Goal: Information Seeking & Learning: Learn about a topic

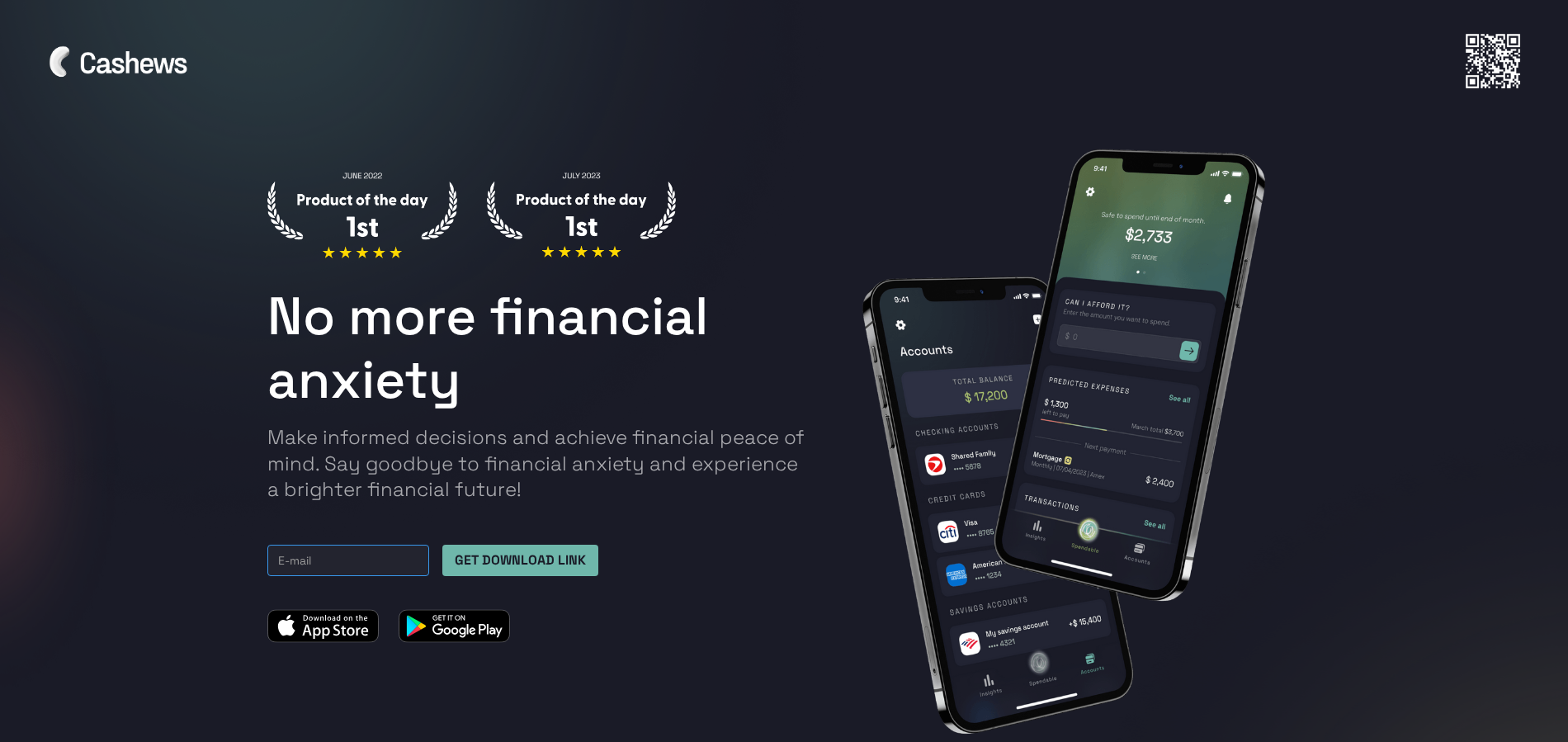
click at [309, 571] on input "Email Form TOP" at bounding box center [348, 560] width 162 height 31
click at [734, 525] on div "No more financial anxiety Make informed decisions and achieve financial peace o…" at bounding box center [540, 407] width 546 height 471
click at [1380, 195] on div "No more financial anxiety Make informed decisions and achieve financial peace o…" at bounding box center [784, 442] width 1548 height 717
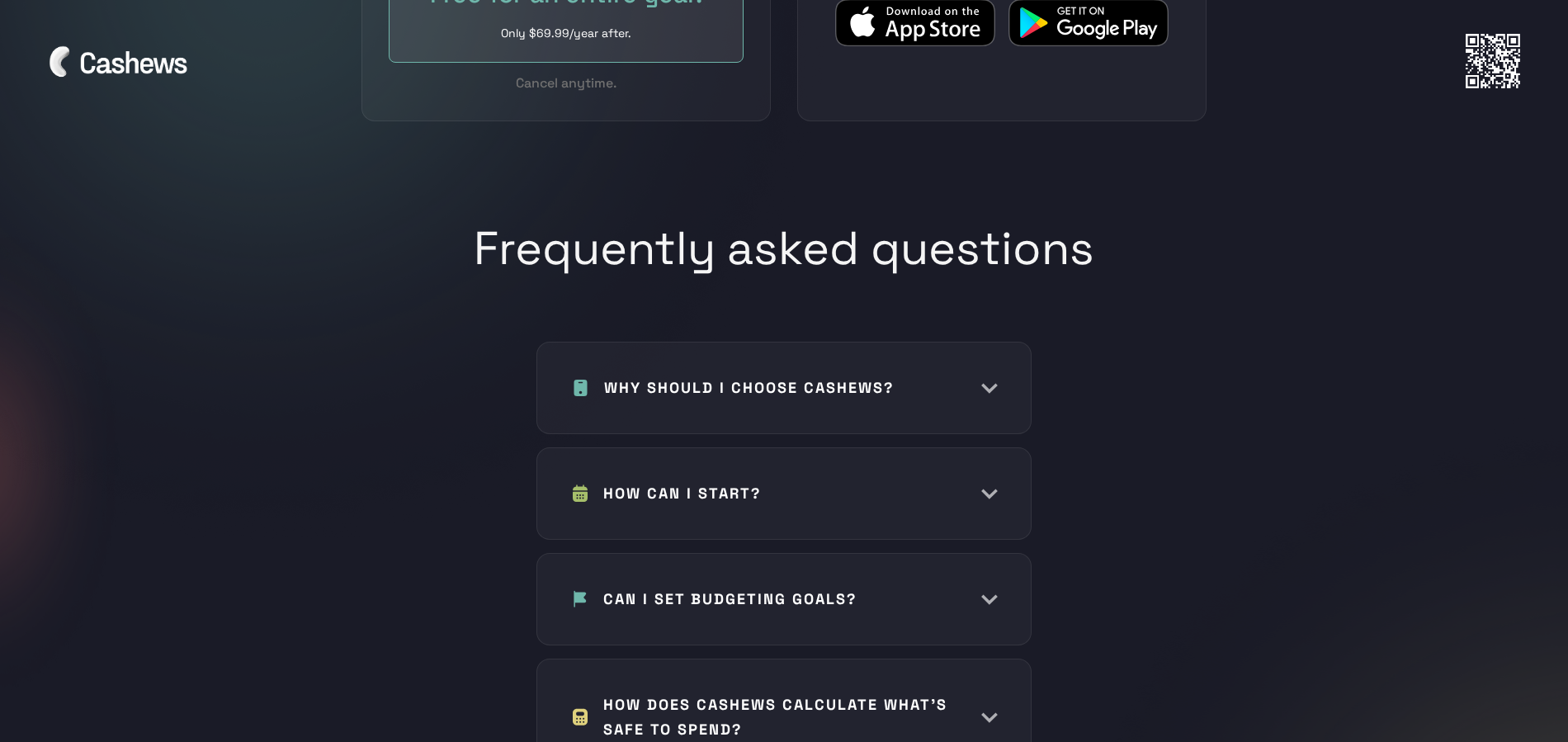
scroll to position [7408, 0]
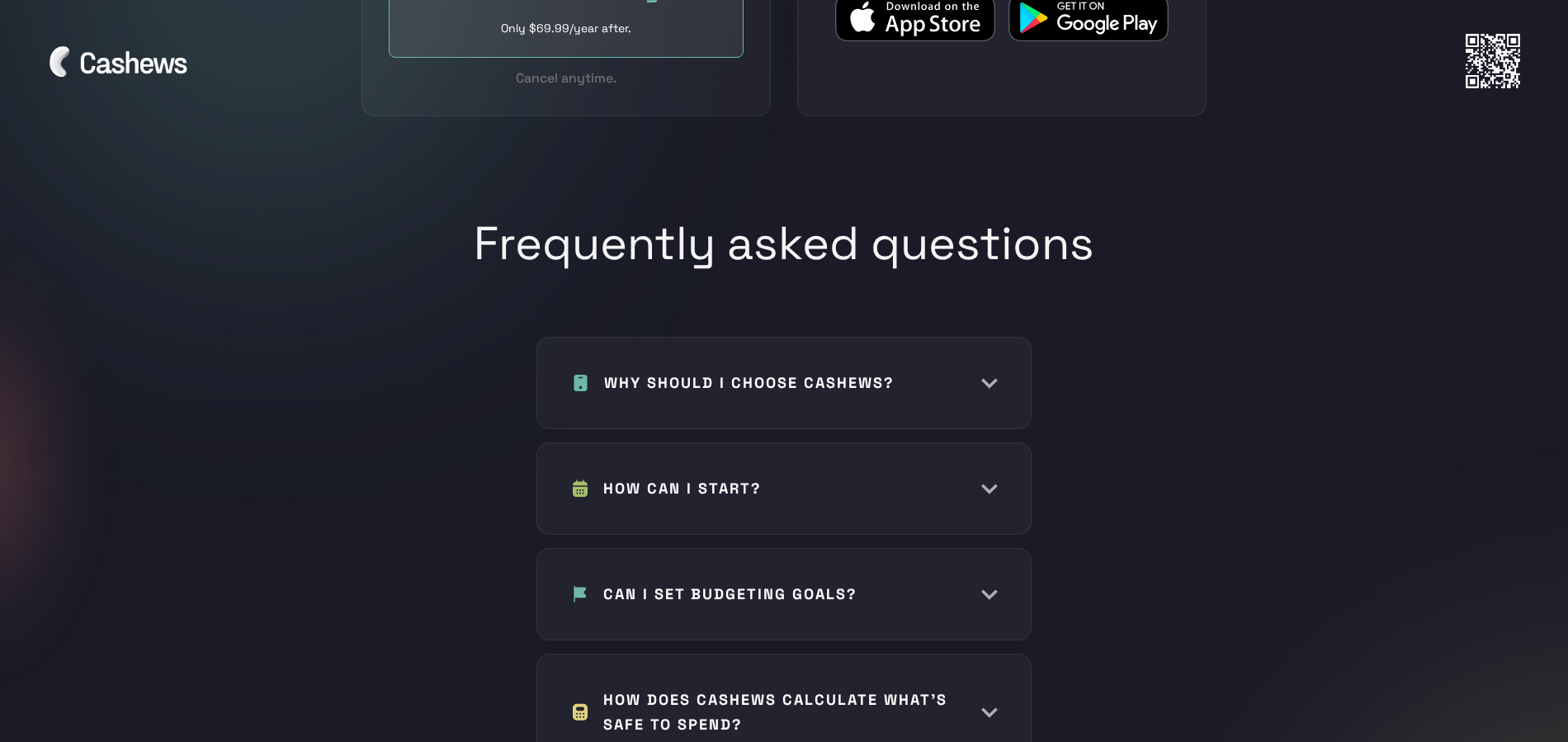
click at [617, 371] on h1 "WHY SHOULD I CHOOSE CASHEWS?" at bounding box center [748, 382] width 289 height 25
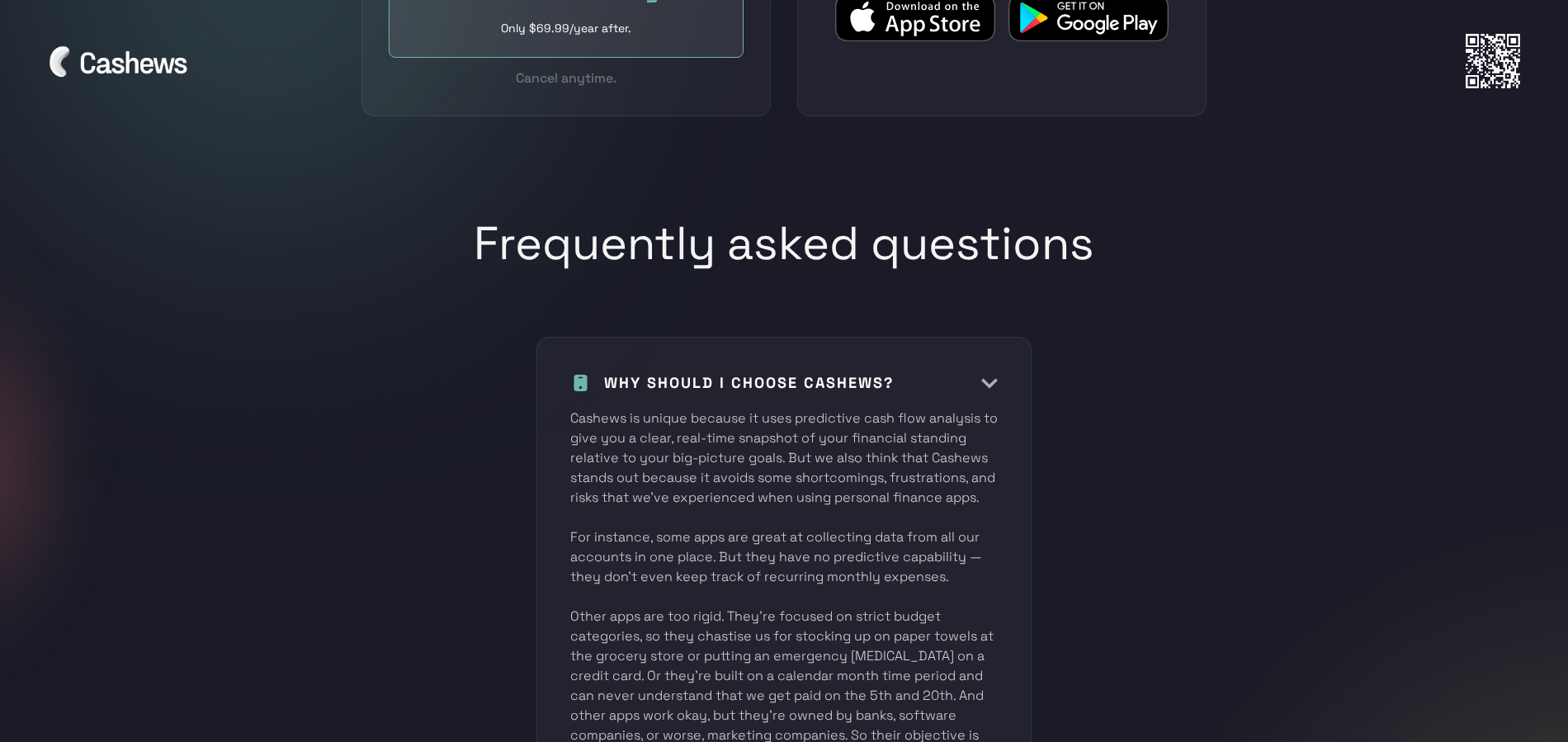
click at [622, 371] on h1 "WHY SHOULD I CHOOSE CASHEWS?" at bounding box center [748, 382] width 289 height 25
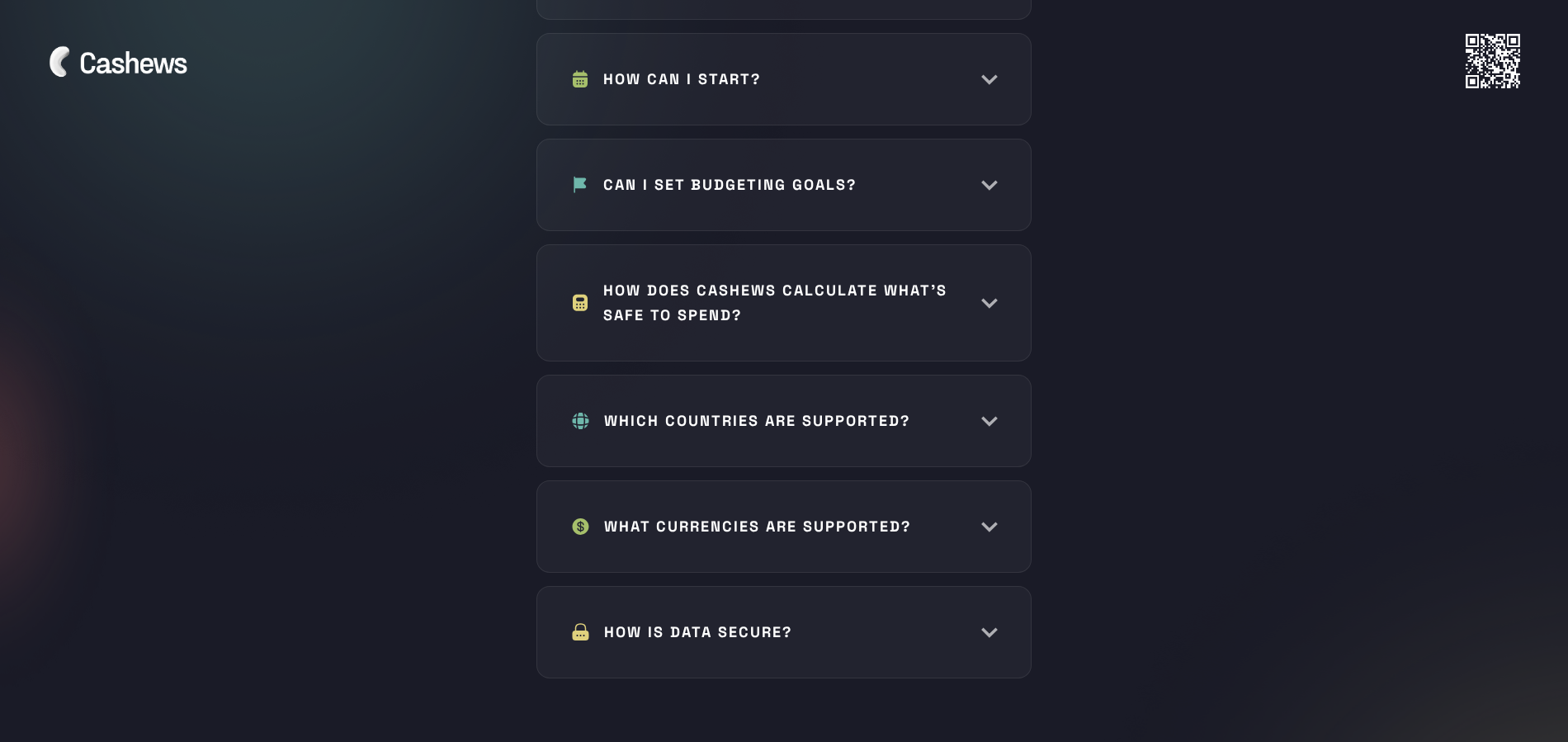
scroll to position [7822, 0]
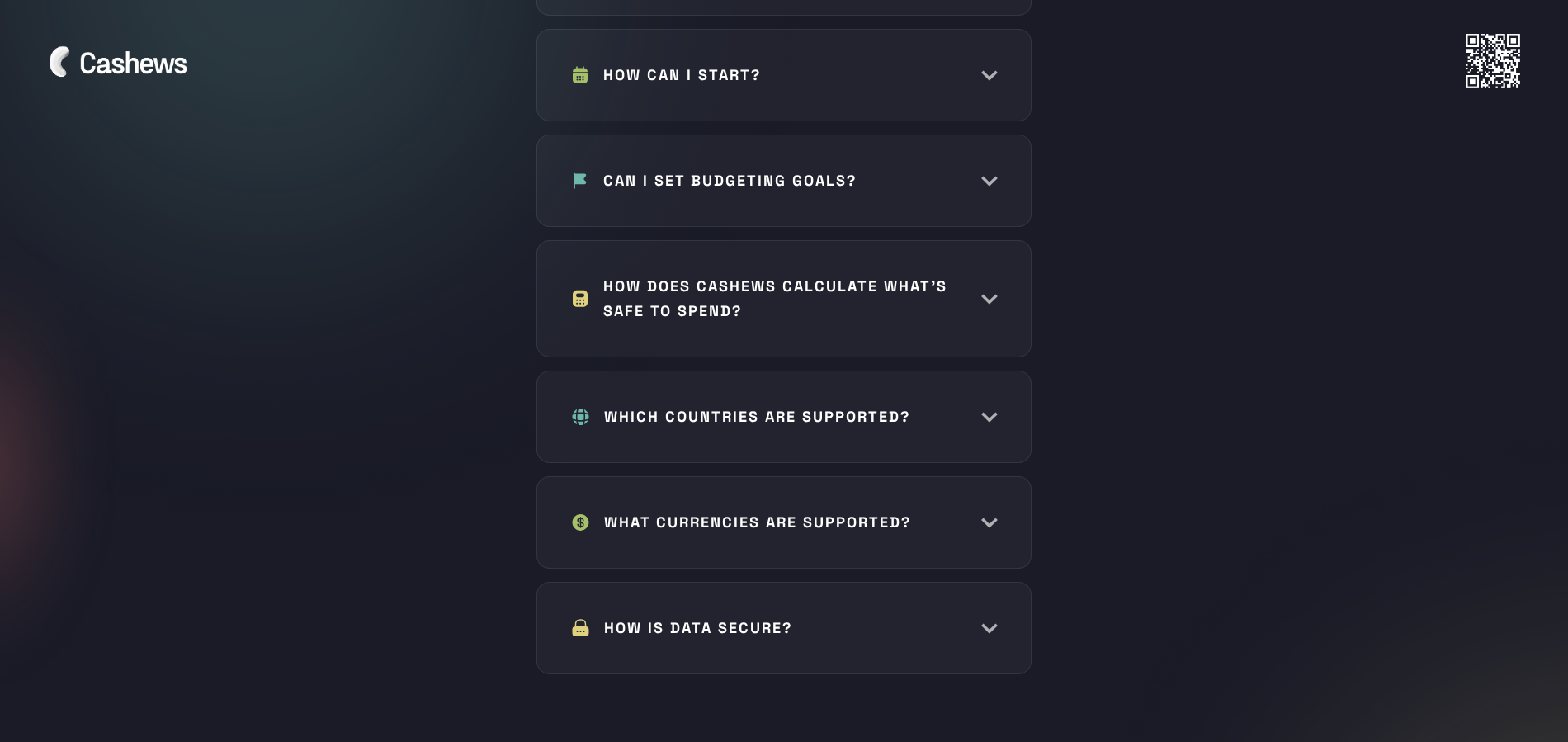
click at [662, 371] on div "WHICH COUNTRIES ARE SUPPORTED? We’re launching in the US first. It’s where we a…" at bounding box center [783, 416] width 495 height 92
click at [677, 374] on div "WHICH COUNTRIES ARE SUPPORTED? We’re launching in the US first. It’s where we a…" at bounding box center [783, 416] width 495 height 92
click at [687, 404] on h1 "WHICH COUNTRIES ARE SUPPORTED?" at bounding box center [757, 416] width 306 height 25
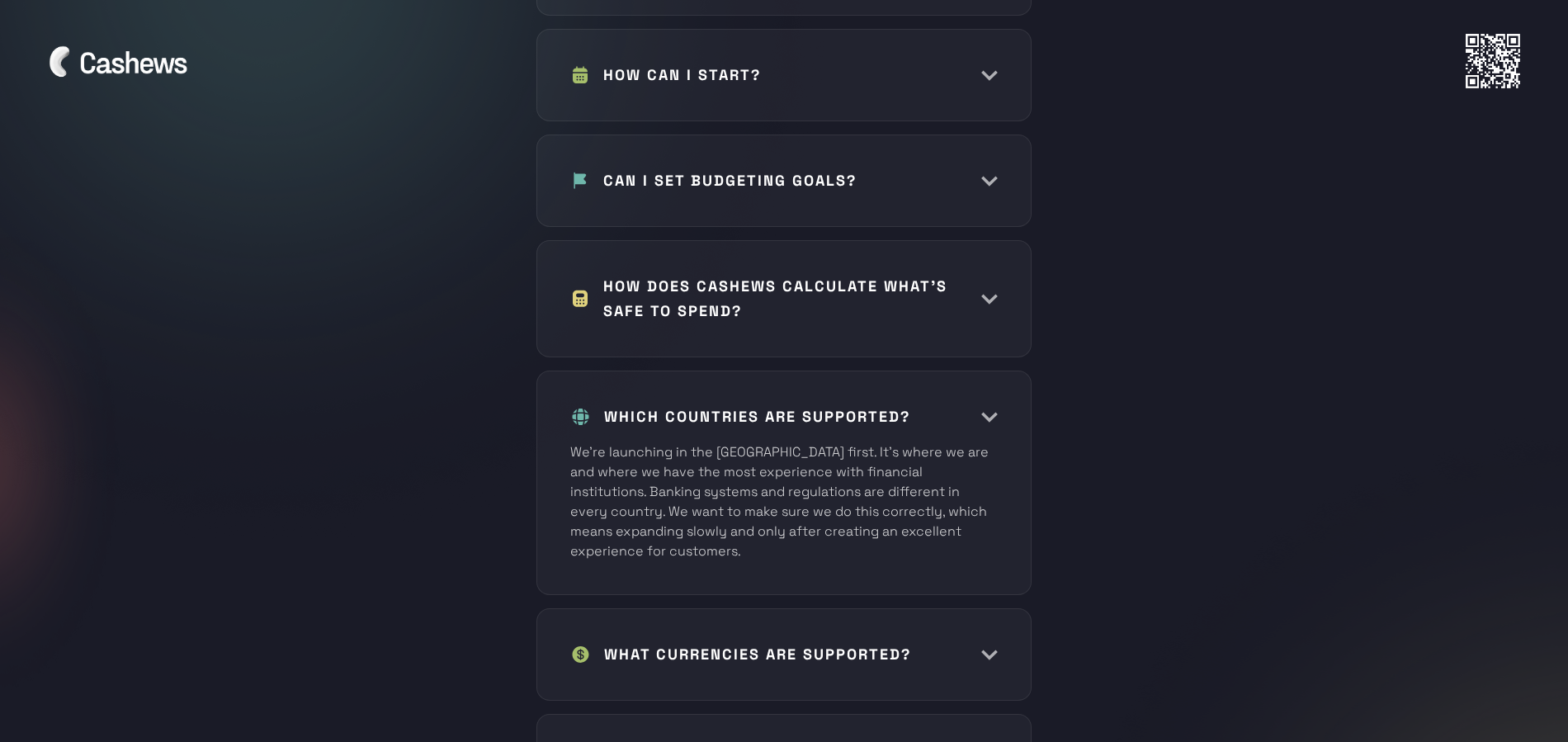
click at [687, 404] on h1 "WHICH COUNTRIES ARE SUPPORTED?" at bounding box center [757, 416] width 306 height 25
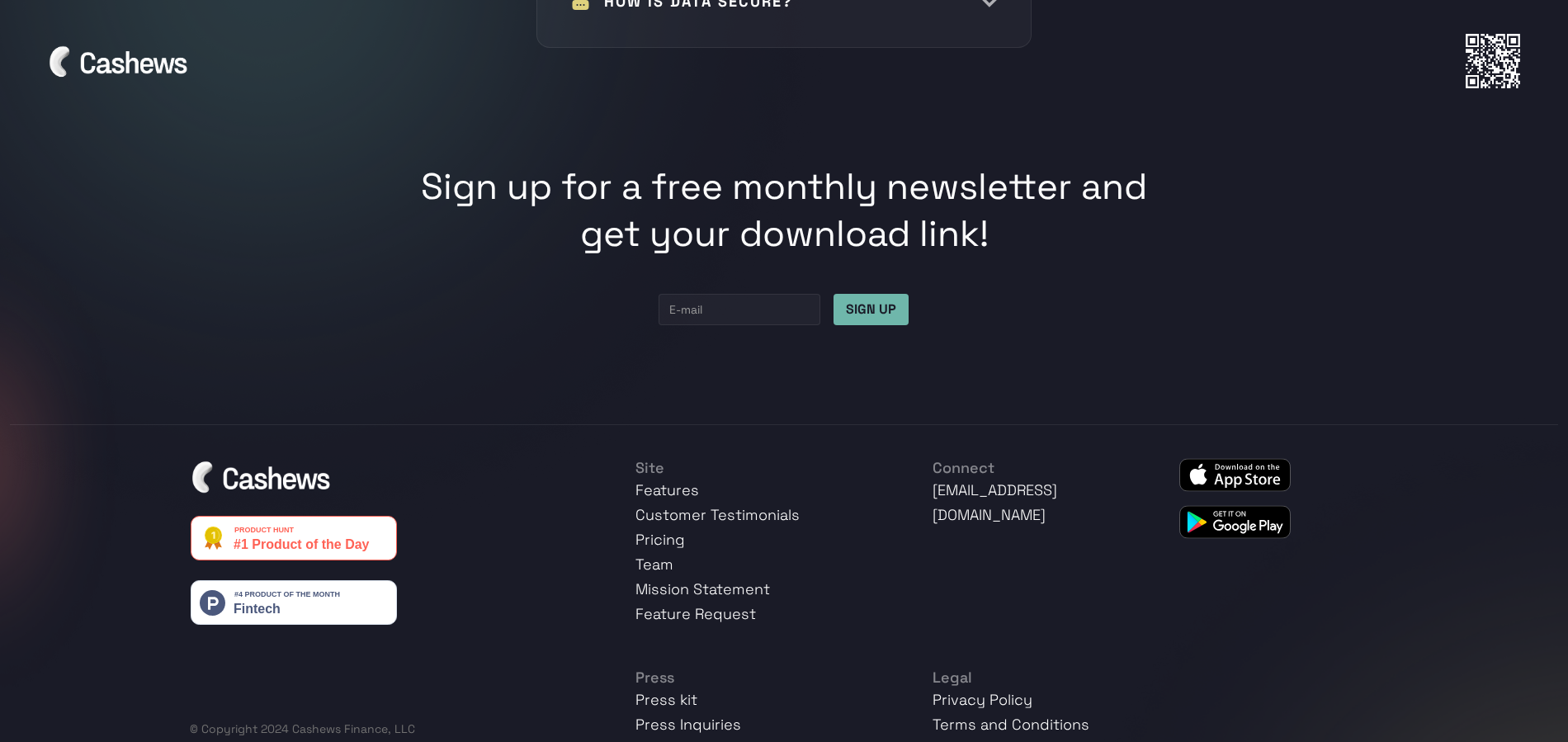
scroll to position [8447, 0]
click at [650, 530] on link "Pricing" at bounding box center [660, 540] width 50 height 19
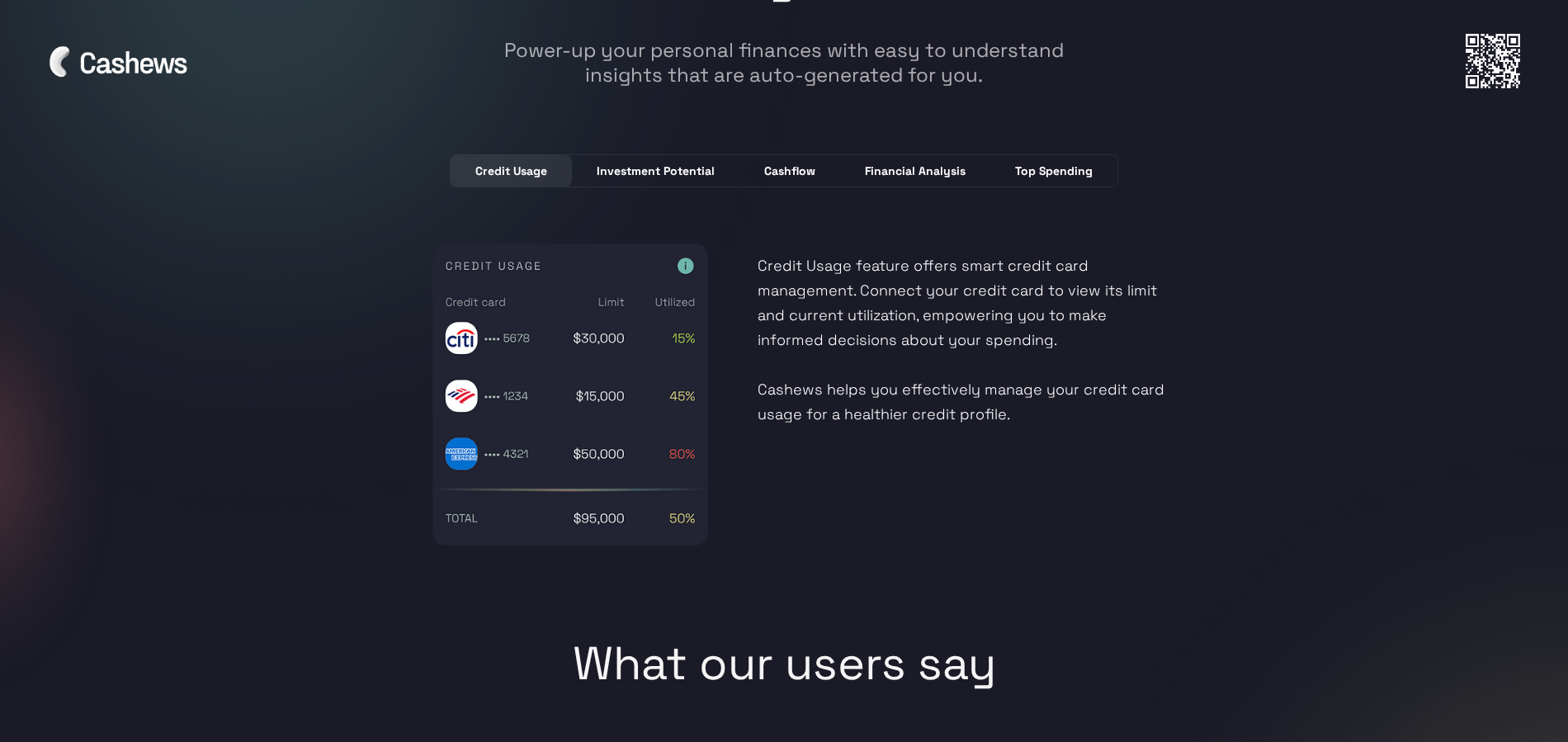
scroll to position [4479, 0]
click at [644, 184] on link "Investment Potential" at bounding box center [655, 171] width 167 height 31
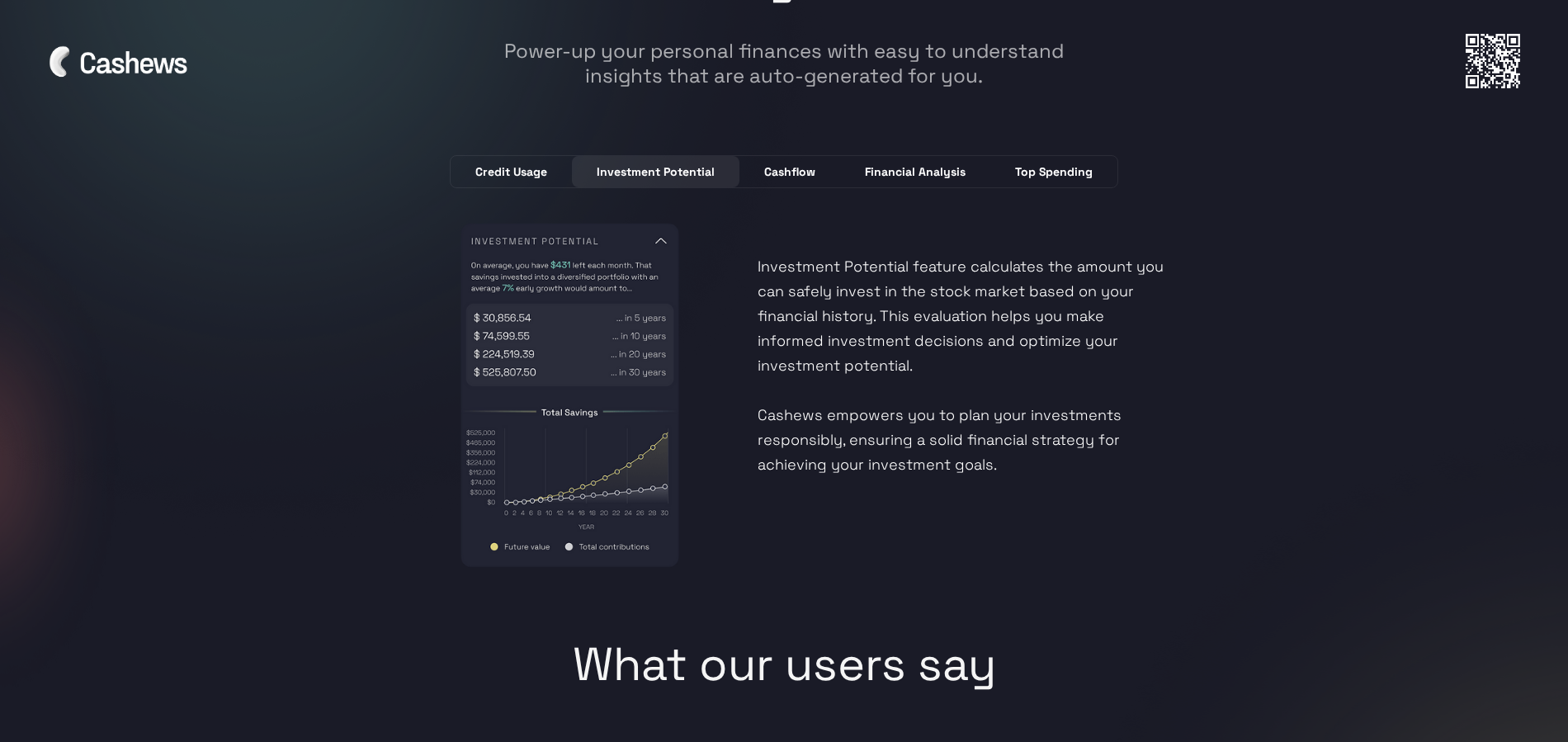
click at [721, 156] on link "Investment Potential" at bounding box center [655, 171] width 167 height 31
click at [783, 164] on div "Cashflow" at bounding box center [789, 172] width 51 height 17
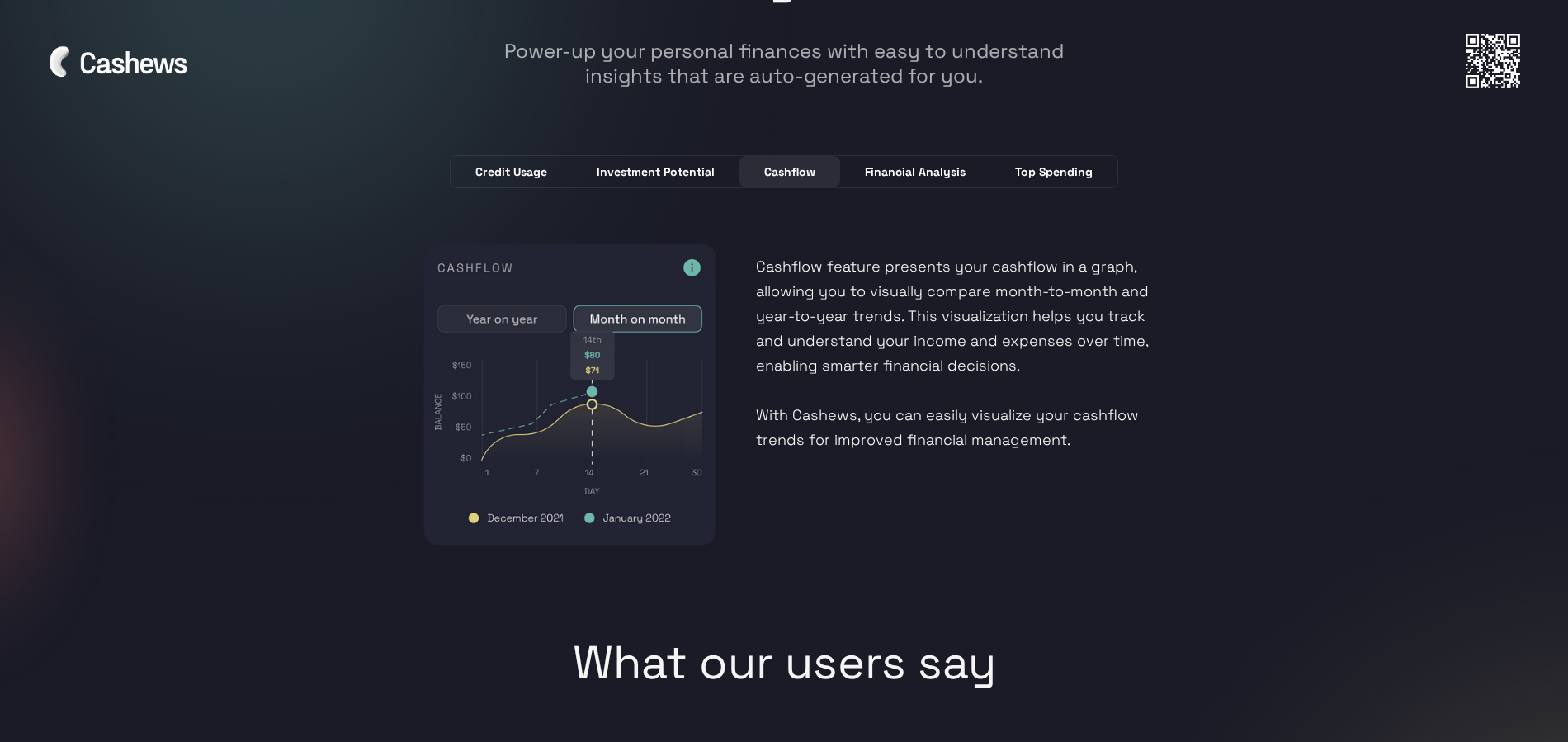
click at [926, 163] on div "Financial Analysis" at bounding box center [915, 172] width 101 height 17
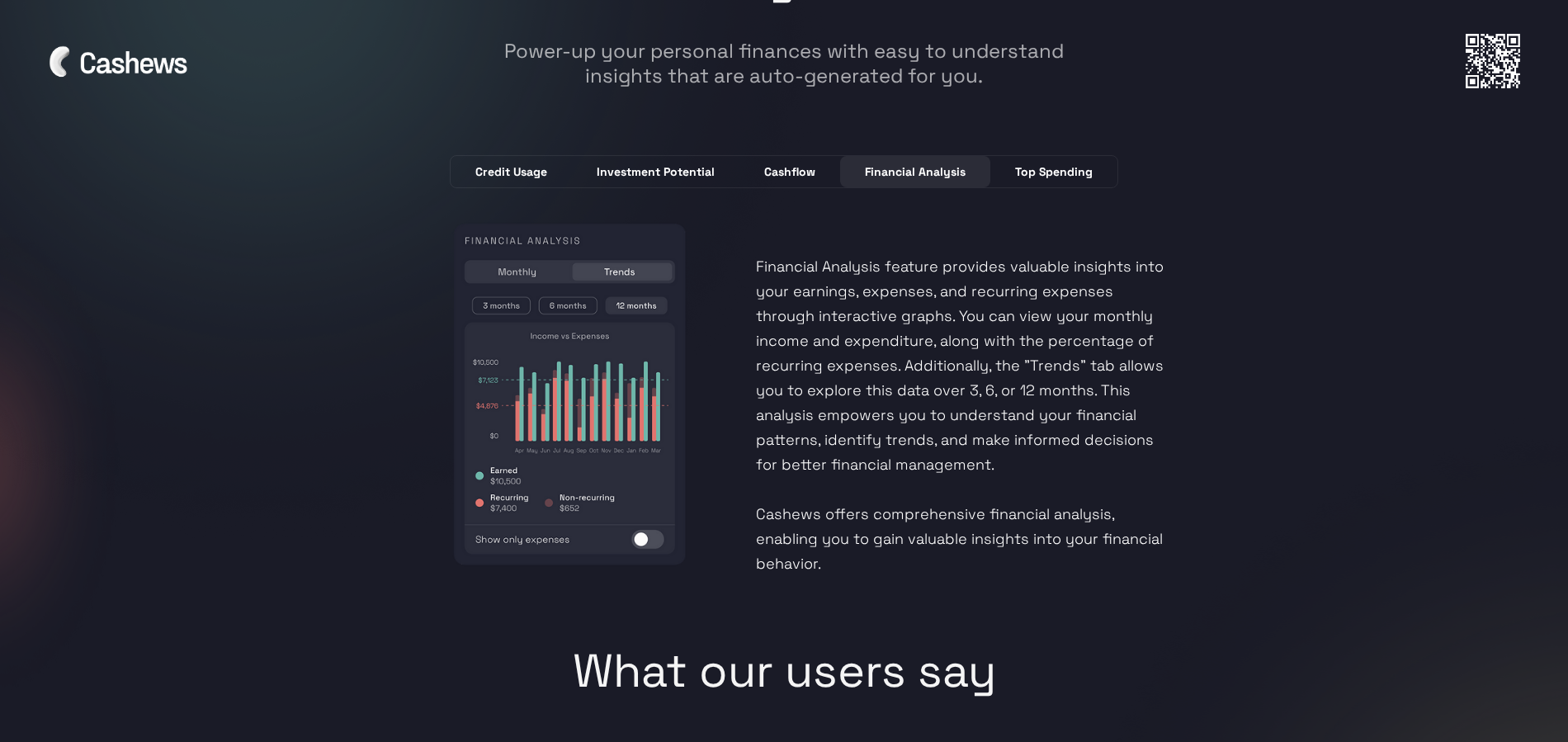
click at [1058, 168] on div "Top Spending" at bounding box center [1054, 172] width 78 height 17
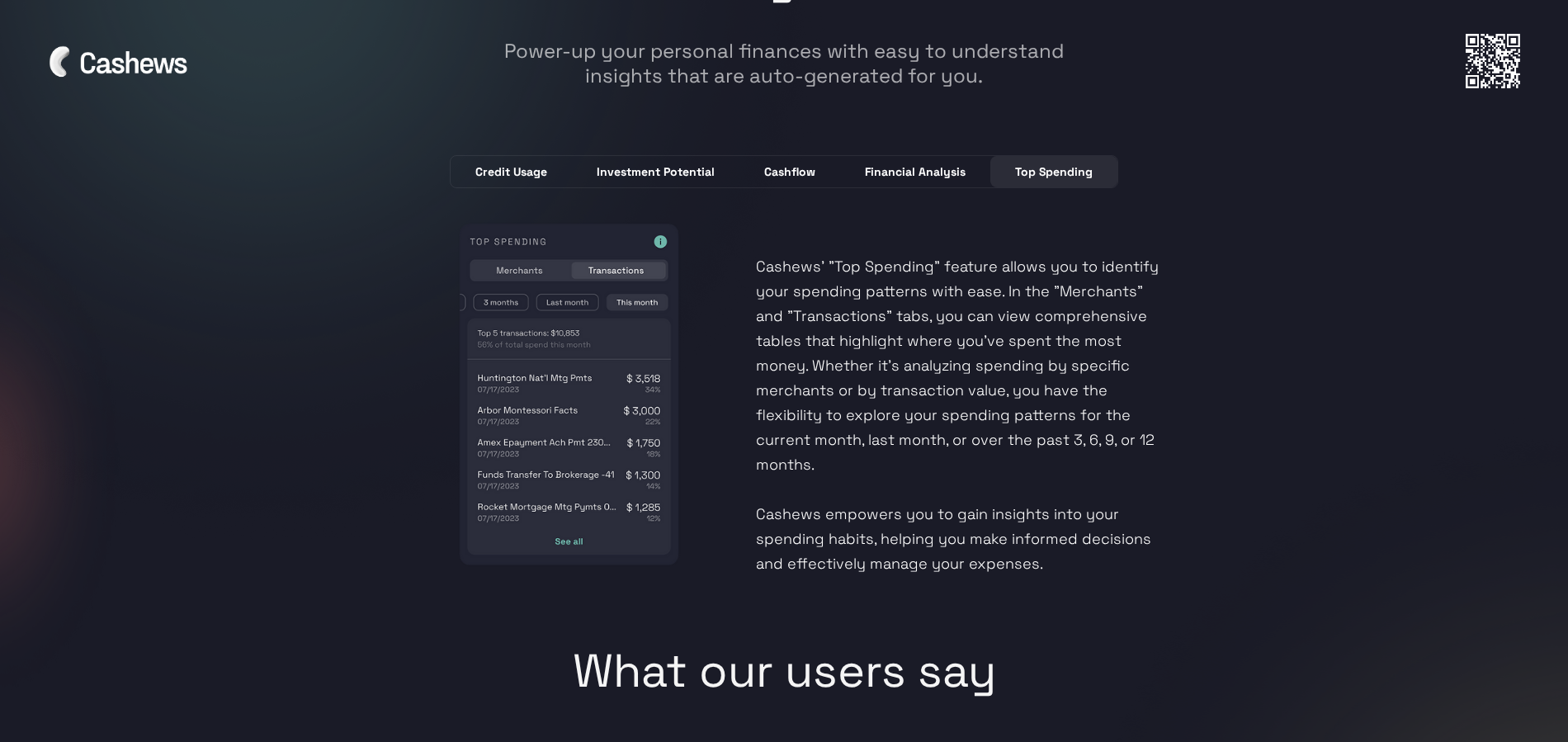
click at [506, 269] on img at bounding box center [569, 394] width 347 height 347
drag, startPoint x: 502, startPoint y: 294, endPoint x: 537, endPoint y: 305, distance: 36.7
click at [502, 294] on img at bounding box center [569, 394] width 347 height 347
click at [566, 307] on img at bounding box center [569, 394] width 347 height 347
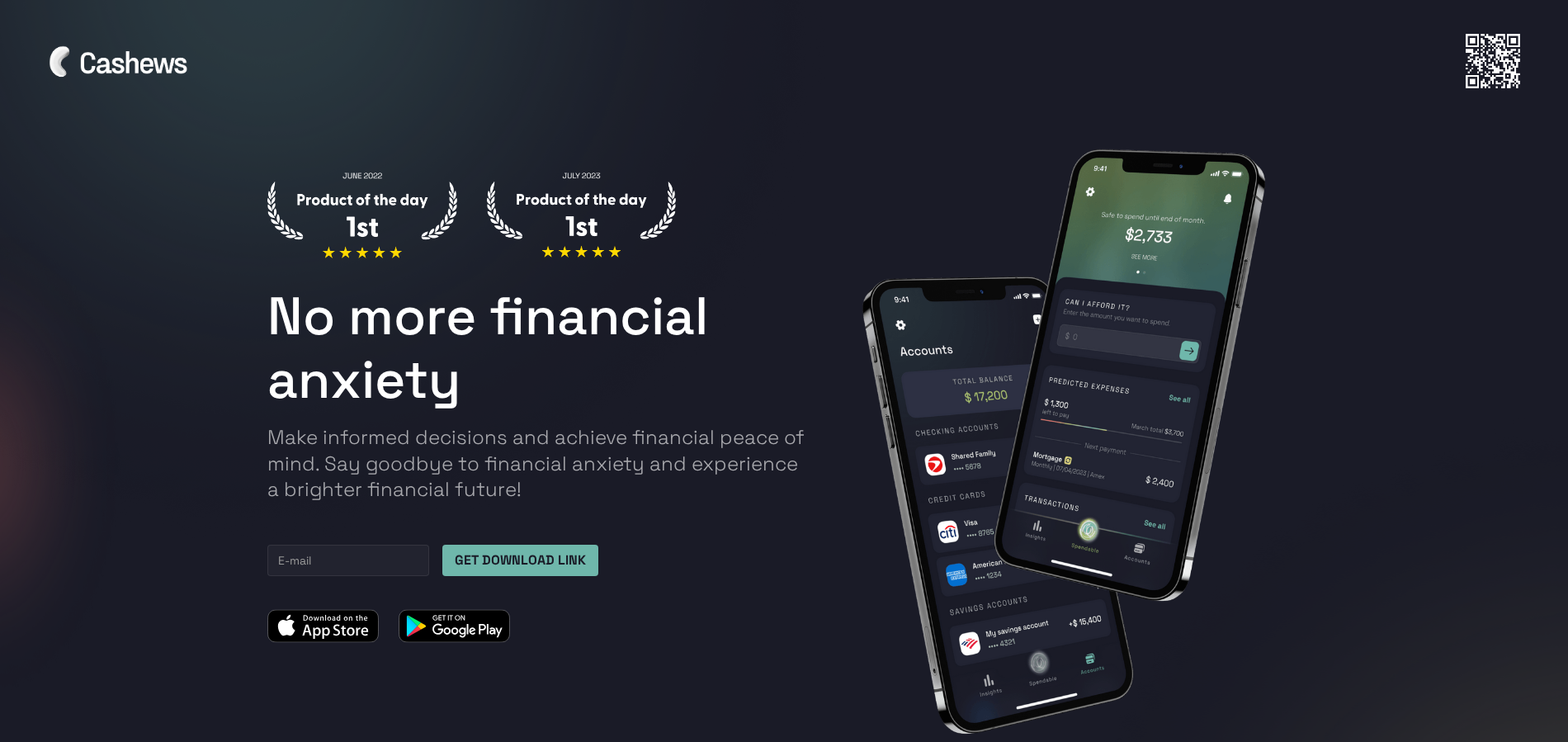
scroll to position [0, 0]
